Goal: Find contact information: Find contact information

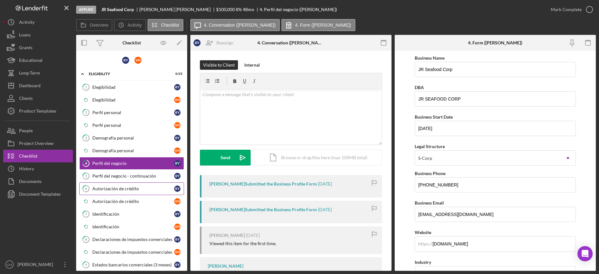
scroll to position [567, 0]
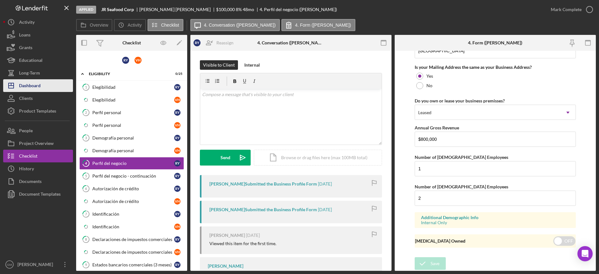
click at [34, 86] on div "Dashboard" at bounding box center [30, 86] width 22 height 14
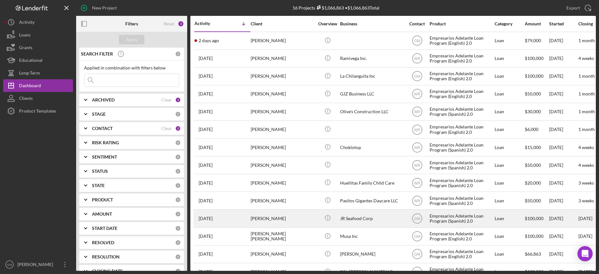
click at [285, 221] on div "[PERSON_NAME]" at bounding box center [282, 218] width 63 height 17
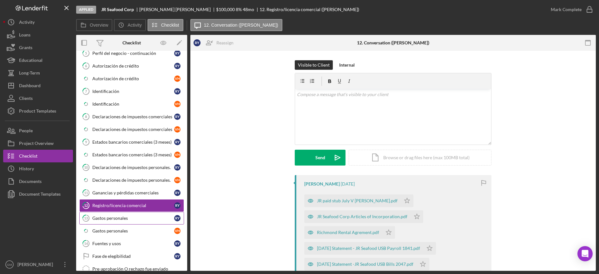
scroll to position [161, 0]
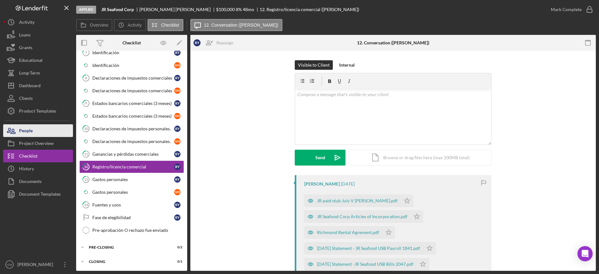
click at [43, 124] on button "People" at bounding box center [38, 130] width 70 height 13
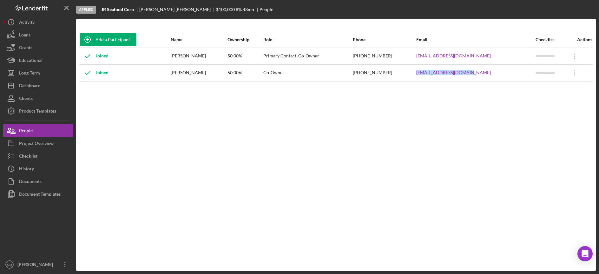
drag, startPoint x: 496, startPoint y: 71, endPoint x: 444, endPoint y: 75, distance: 51.9
click at [442, 76] on tr "Joined [PERSON_NAME] 50.00% Co-Owner [PHONE_NUMBER] [EMAIL_ADDRESS][DOMAIN_NAME…" at bounding box center [335, 72] width 513 height 17
copy tr "[EMAIL_ADDRESS][DOMAIN_NAME]"
drag, startPoint x: 496, startPoint y: 55, endPoint x: 445, endPoint y: 55, distance: 50.4
click at [445, 55] on tr "Joined [PERSON_NAME] 50.00% Primary Contact, Co-Owner [PHONE_NUMBER] [EMAIL_ADD…" at bounding box center [335, 56] width 513 height 17
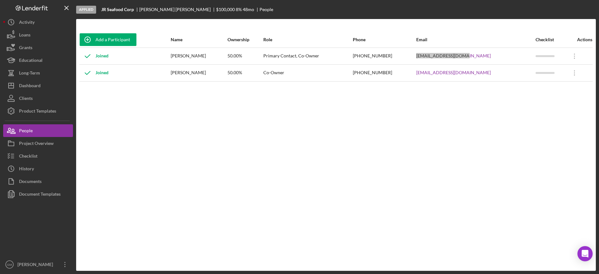
copy tr "[EMAIL_ADDRESS][DOMAIN_NAME]"
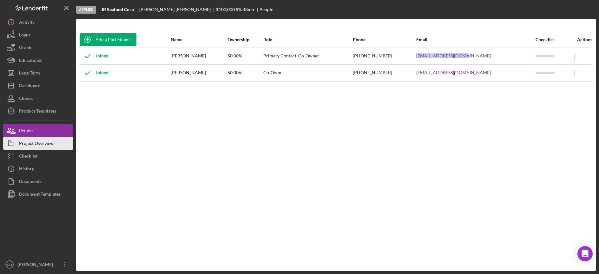
click at [36, 144] on div "Project Overview" at bounding box center [36, 144] width 35 height 14
